Goal: Navigation & Orientation: Understand site structure

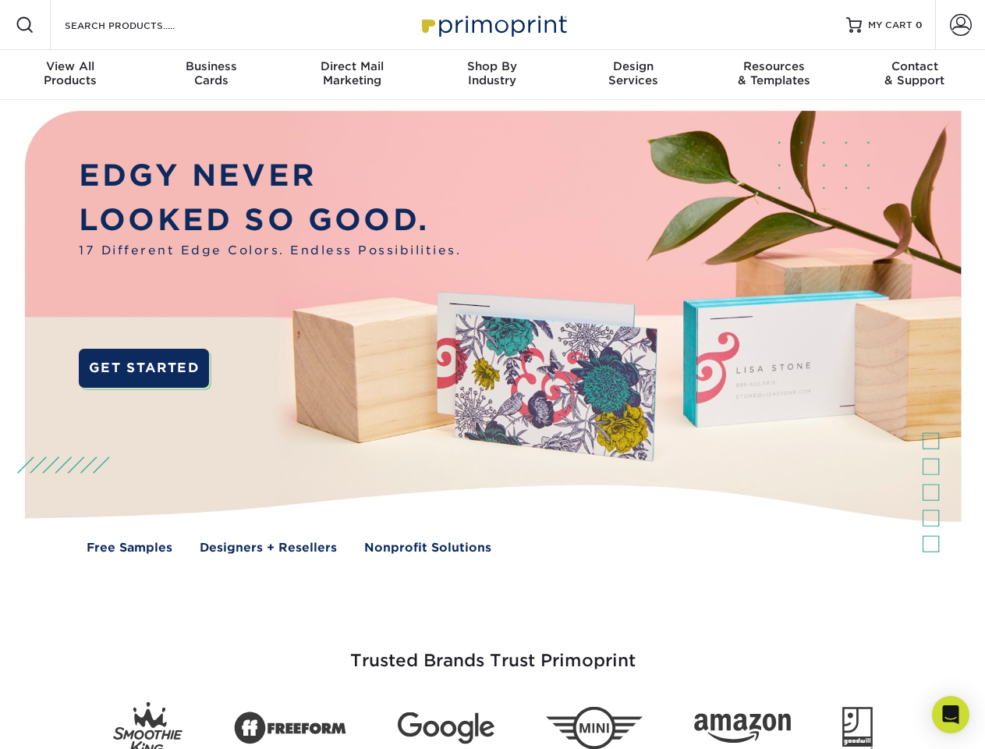
click at [492, 374] on img at bounding box center [492, 344] width 975 height 488
click at [25, 25] on span at bounding box center [25, 25] width 19 height 19
click at [960, 25] on span at bounding box center [961, 25] width 22 height 22
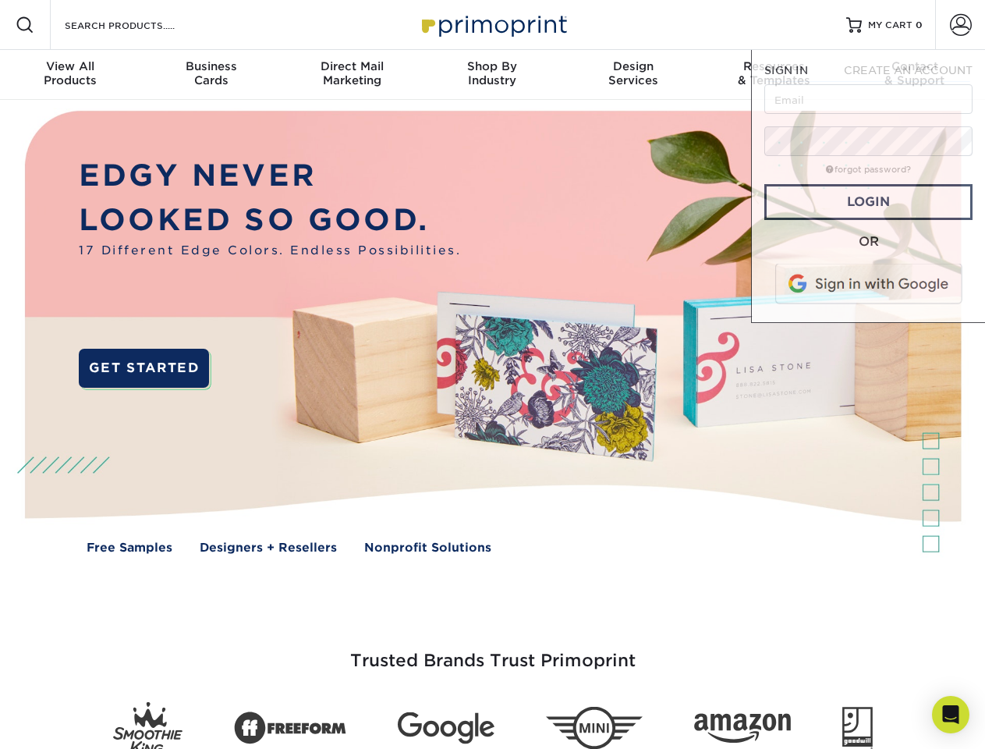
click at [70, 75] on div "View All Products" at bounding box center [70, 73] width 140 height 28
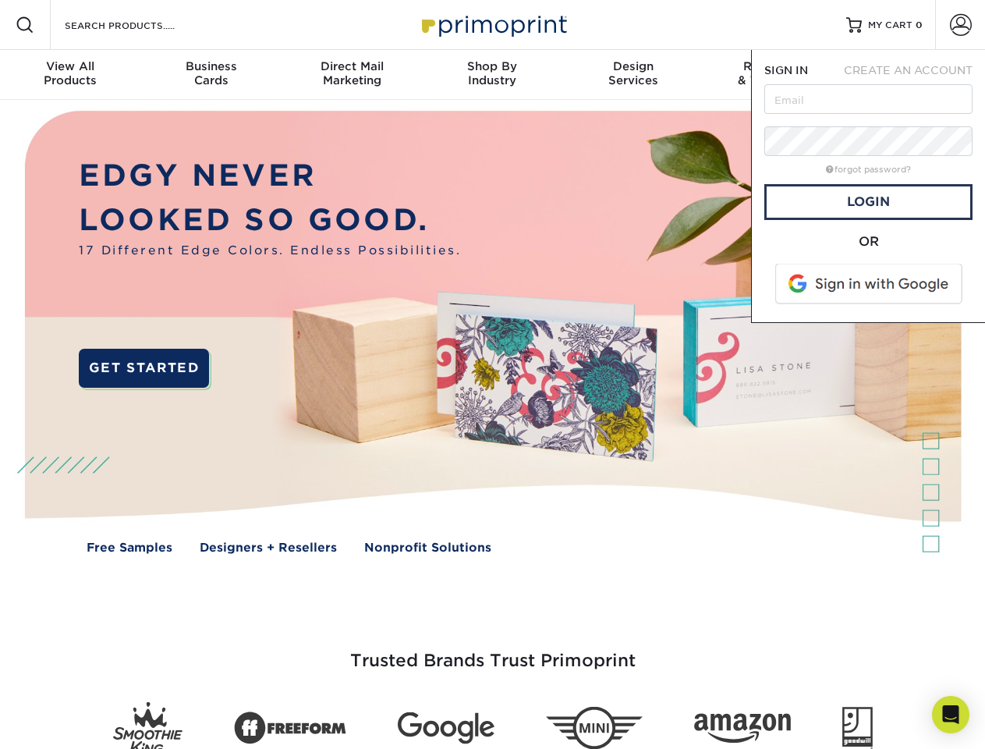
click at [211, 75] on div "Business Cards" at bounding box center [210, 73] width 140 height 28
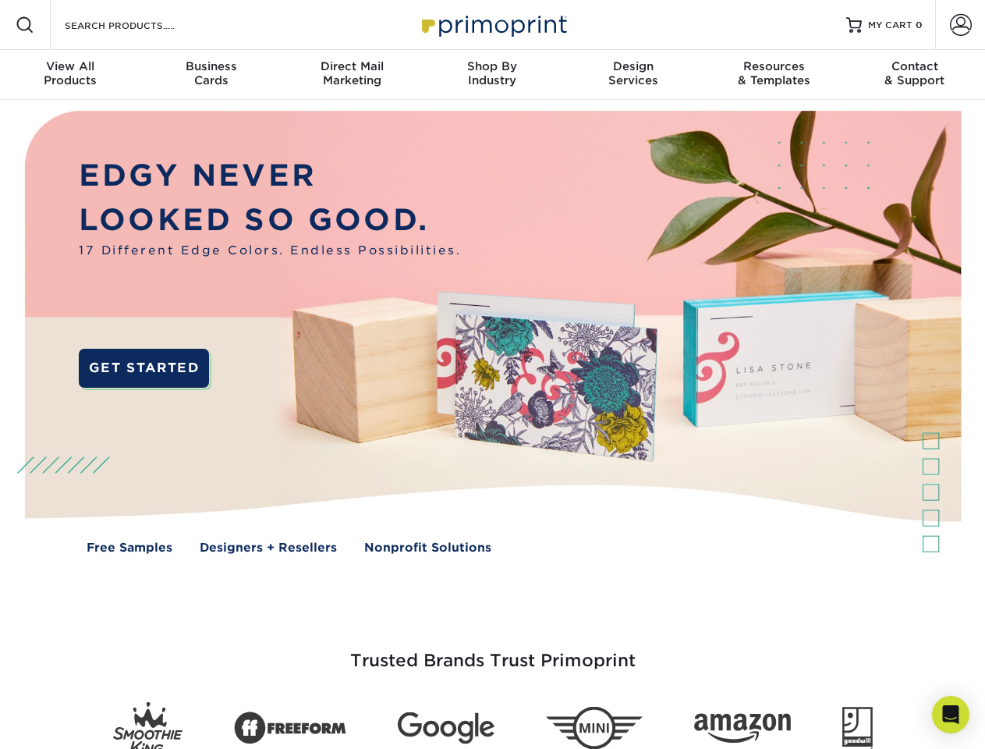
click at [352, 75] on div "Direct Mail Marketing" at bounding box center [352, 73] width 140 height 28
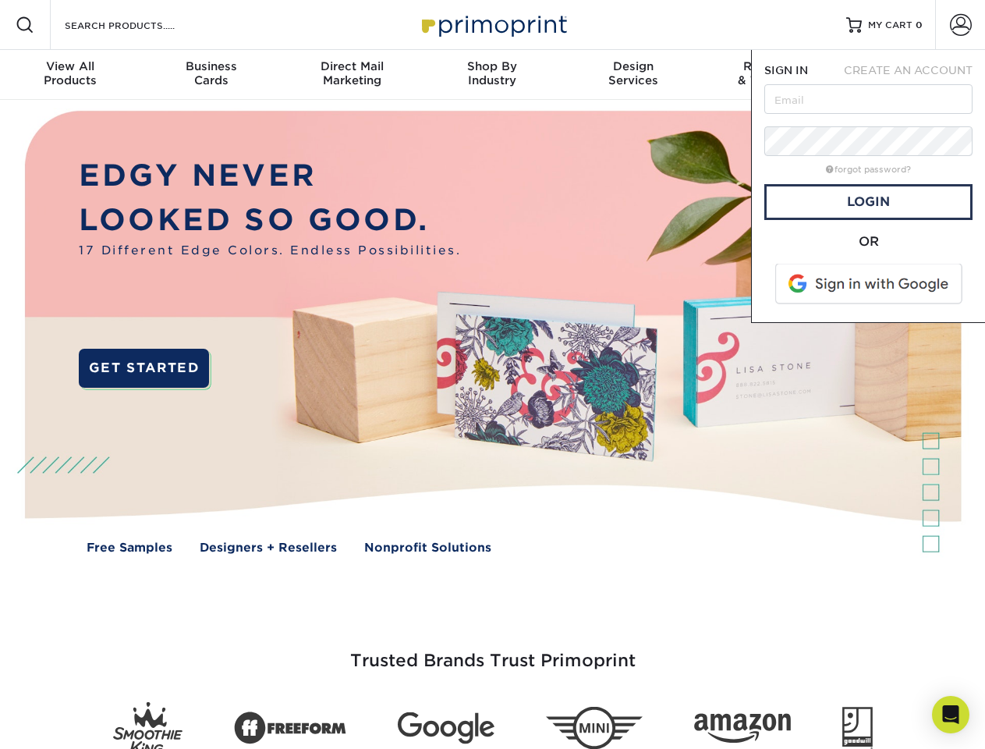
click at [492, 75] on div "Shop By Industry" at bounding box center [492, 73] width 140 height 28
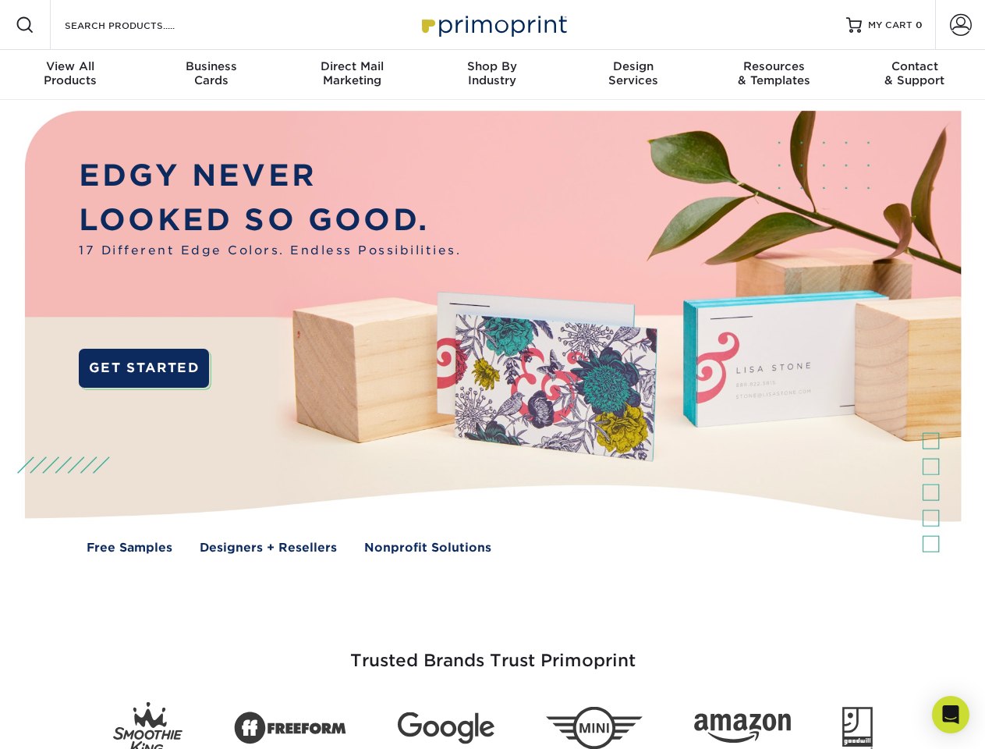
click at [633, 75] on div "Design Services" at bounding box center [633, 73] width 140 height 28
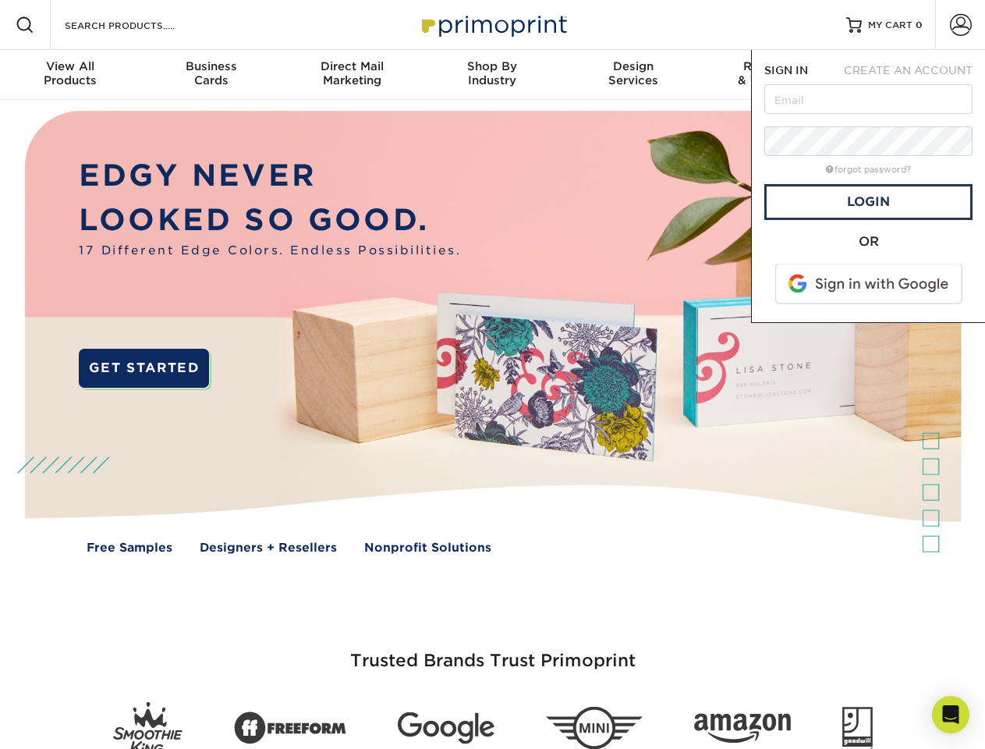
click at [774, 75] on span "SIGN IN" at bounding box center [787, 70] width 44 height 12
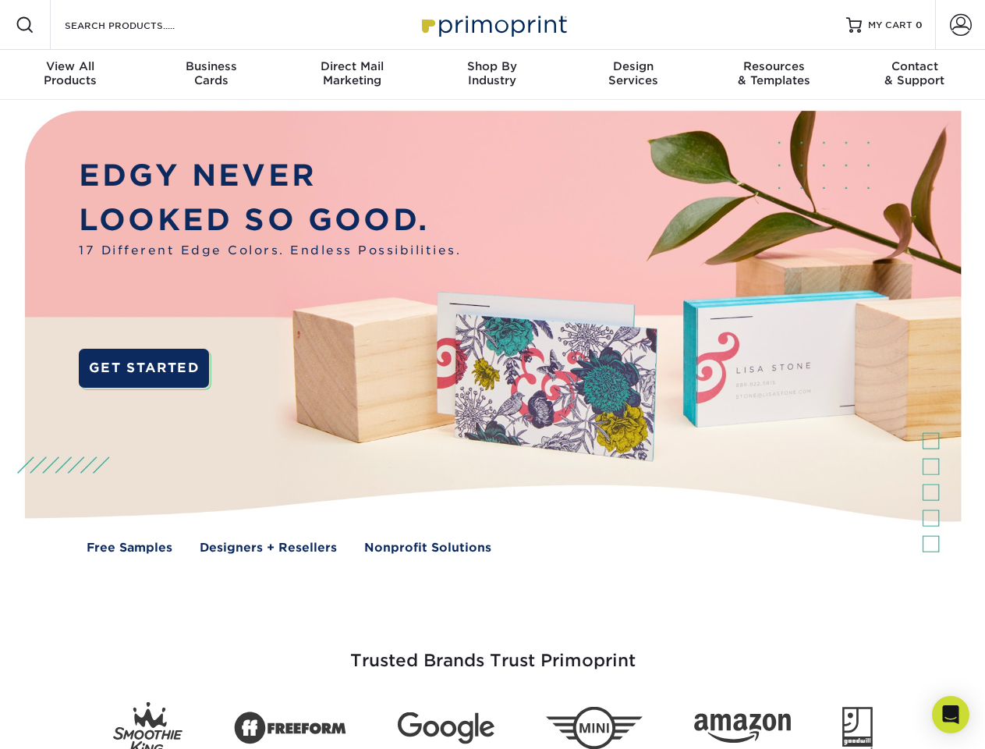
click at [915, 75] on div "Contact & Support" at bounding box center [915, 73] width 140 height 28
